Goal: Task Accomplishment & Management: Use online tool/utility

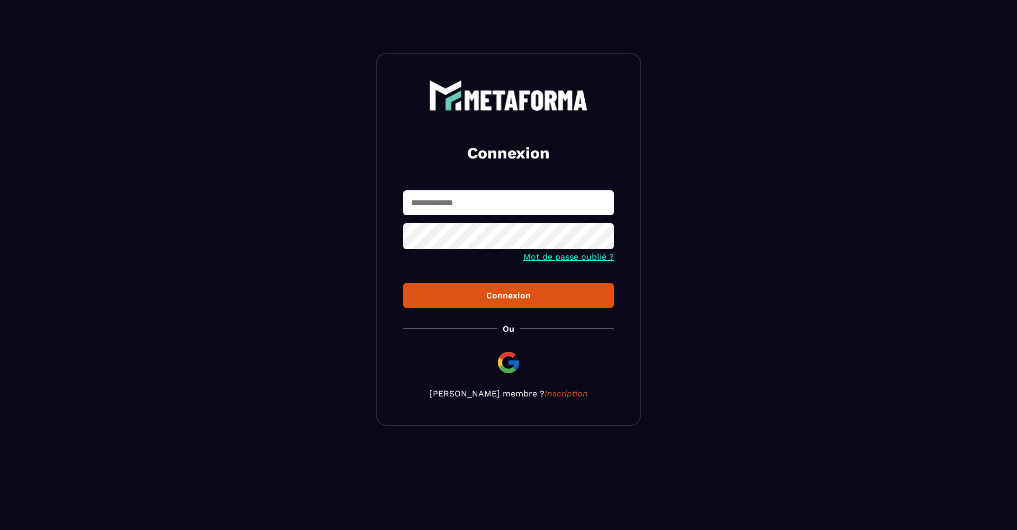
type input "**********"
click at [481, 297] on div "Connexion" at bounding box center [509, 295] width 194 height 10
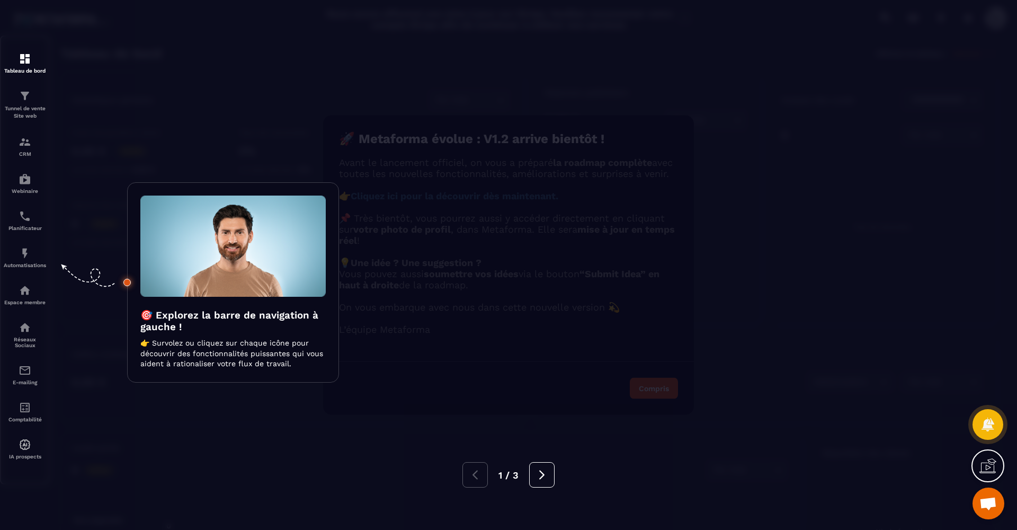
click at [134, 149] on div at bounding box center [508, 265] width 1017 height 530
click at [203, 134] on div at bounding box center [508, 265] width 1017 height 530
click at [552, 474] on button at bounding box center [541, 474] width 25 height 25
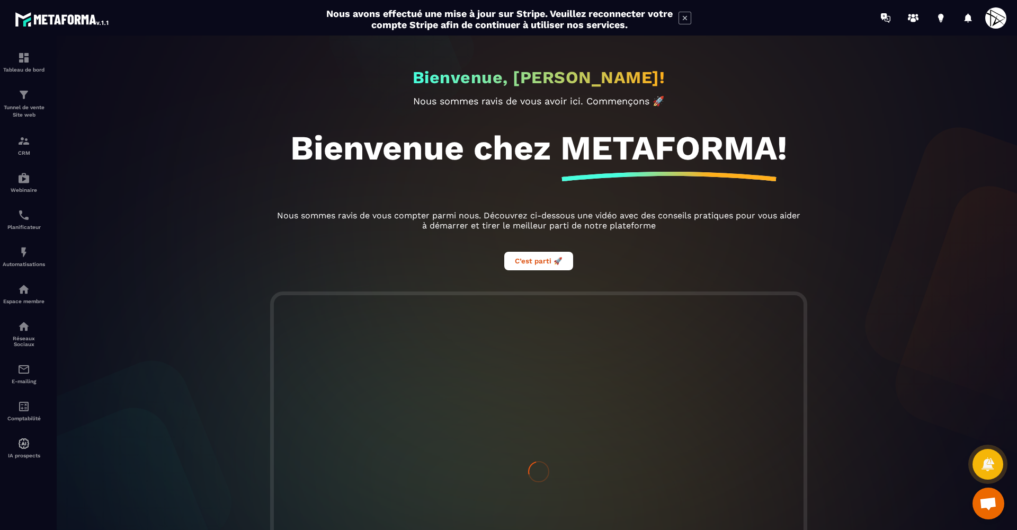
click at [545, 474] on div "Modal window" at bounding box center [508, 212] width 1017 height 530
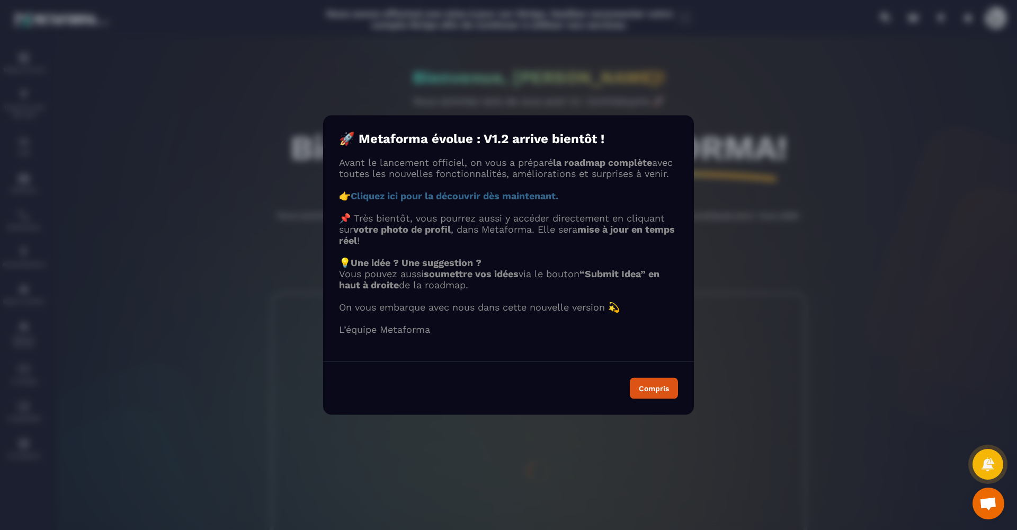
click at [544, 474] on div "Modal window" at bounding box center [508, 265] width 1017 height 530
click at [540, 473] on div "Modal window" at bounding box center [508, 265] width 1017 height 530
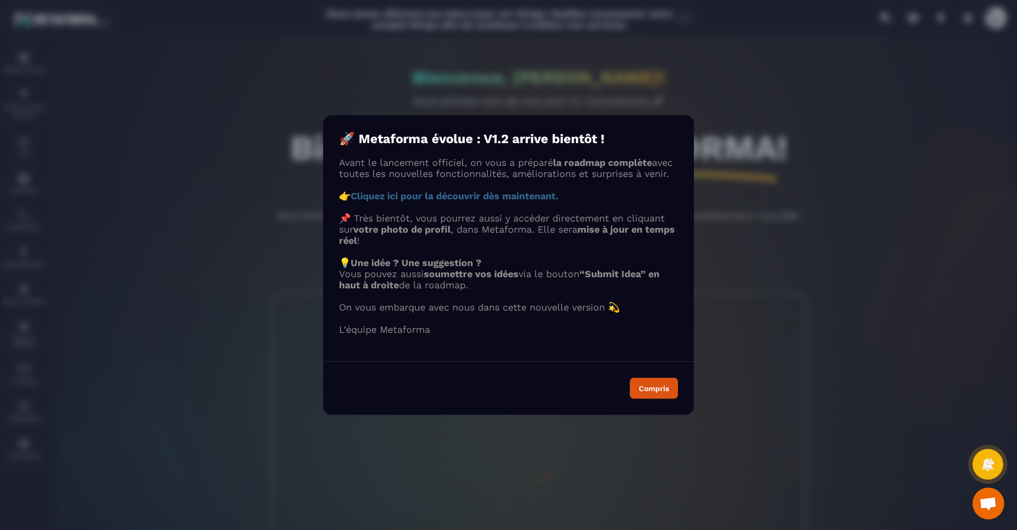
click at [540, 473] on div "Modal window" at bounding box center [508, 265] width 1017 height 530
drag, startPoint x: 540, startPoint y: 473, endPoint x: 406, endPoint y: 292, distance: 225.4
click at [540, 473] on div "Modal window" at bounding box center [508, 265] width 1017 height 530
drag, startPoint x: 644, startPoint y: 399, endPoint x: 196, endPoint y: 228, distance: 479.7
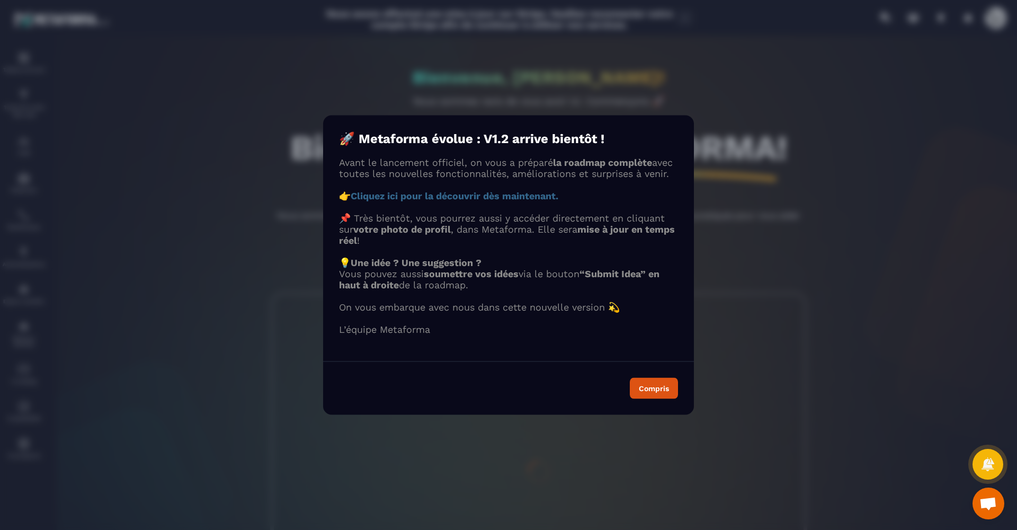
click at [644, 392] on div "Compris" at bounding box center [654, 388] width 30 height 7
